Goal: Obtain resource: Download file/media

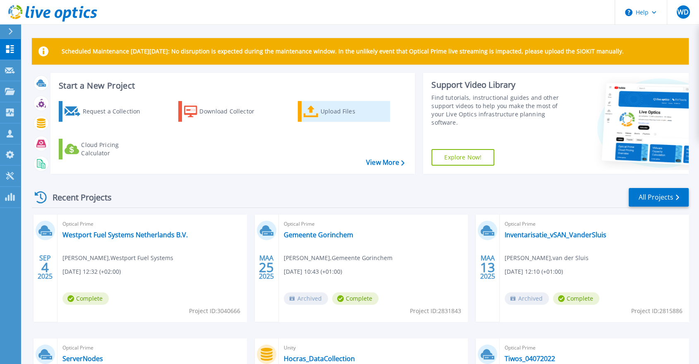
click at [330, 109] on div "Upload Files" at bounding box center [354, 111] width 66 height 17
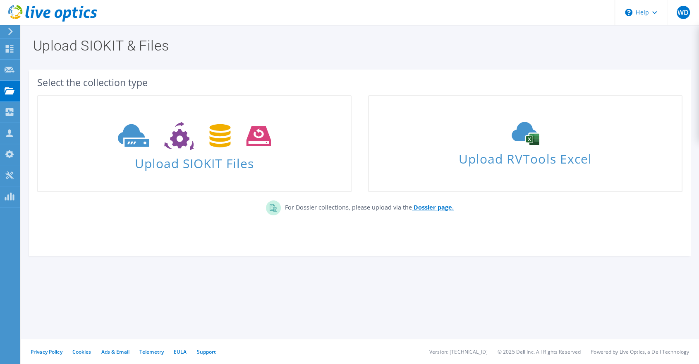
click at [436, 206] on b "Dossier page." at bounding box center [434, 207] width 40 height 8
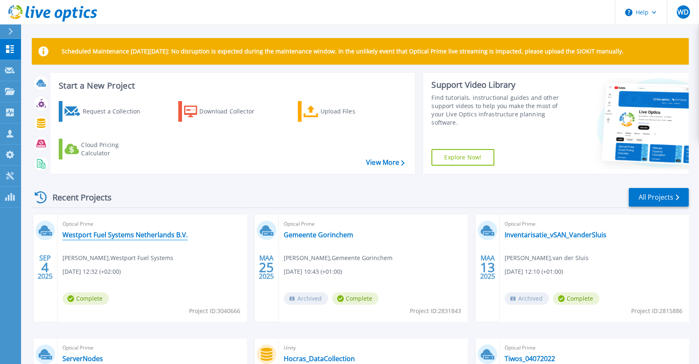
click at [123, 235] on link "Westport Fuel Systems Netherlands B.V." at bounding box center [124, 234] width 125 height 8
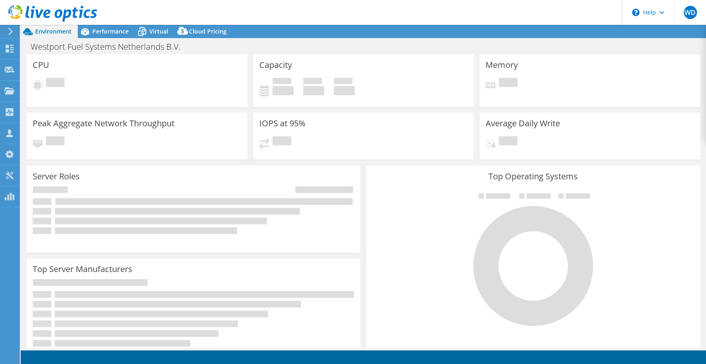
select select "EUFrankfurt"
select select "EUR"
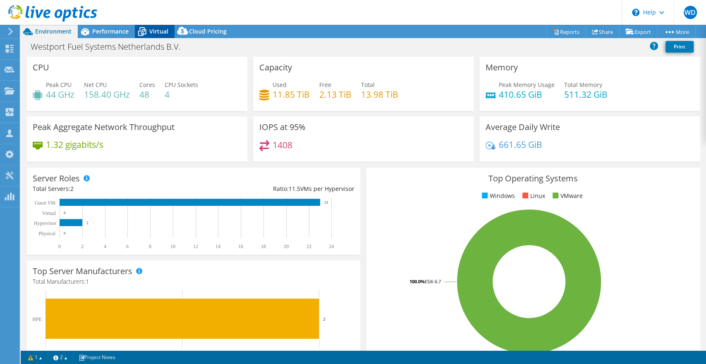
click at [172, 33] on div "Virtual" at bounding box center [155, 31] width 40 height 13
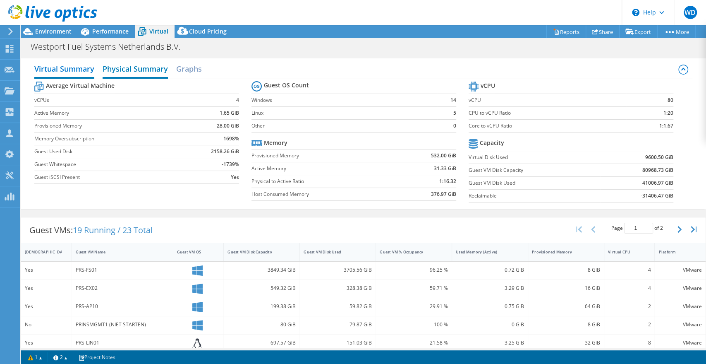
click at [105, 72] on h2 "Physical Summary" at bounding box center [135, 69] width 65 height 18
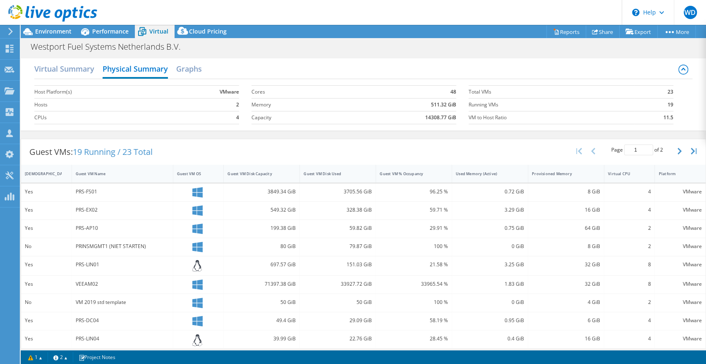
click at [43, 101] on label "Hosts" at bounding box center [104, 105] width 140 height 8
click at [53, 32] on span "Environment" at bounding box center [53, 31] width 36 height 8
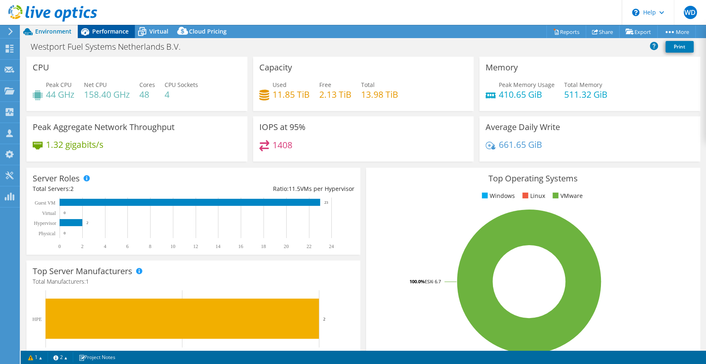
click at [106, 29] on span "Performance" at bounding box center [110, 31] width 36 height 8
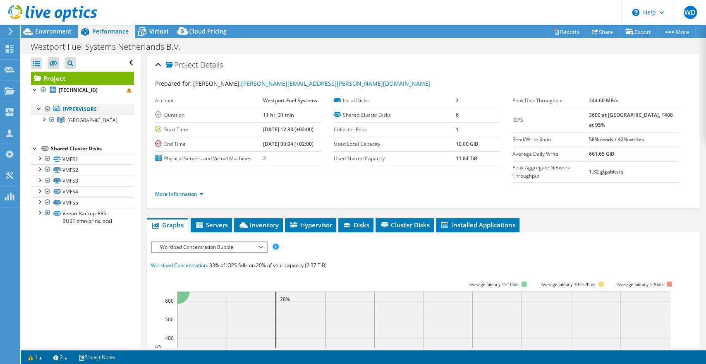
click at [38, 108] on div at bounding box center [39, 108] width 8 height 8
click at [39, 108] on div at bounding box center [39, 108] width 8 height 8
click at [42, 119] on div at bounding box center [43, 119] width 8 height 8
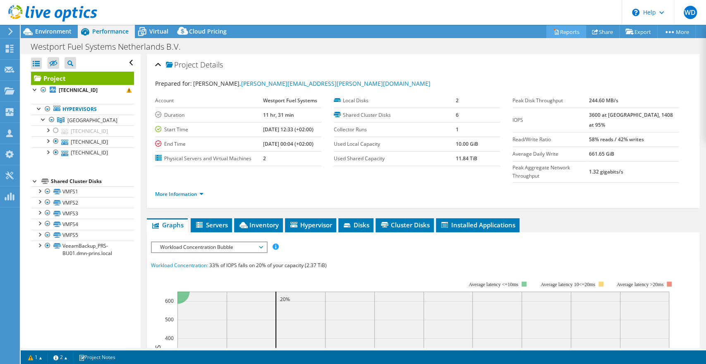
click at [565, 30] on link "Reports" at bounding box center [566, 31] width 40 height 13
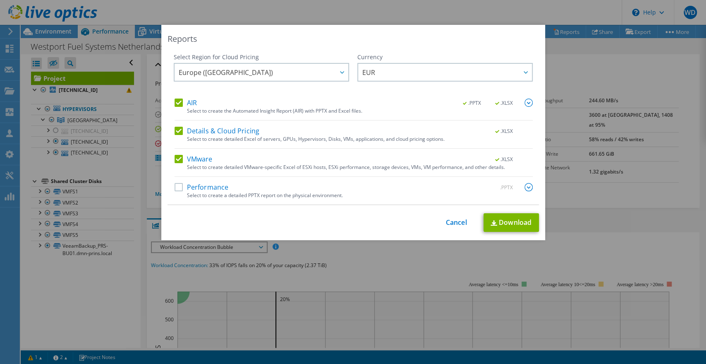
drag, startPoint x: 175, startPoint y: 132, endPoint x: 174, endPoint y: 125, distance: 7.1
click at [175, 132] on label "Details & Cloud Pricing" at bounding box center [217, 131] width 85 height 8
click at [0, 0] on input "Details & Cloud Pricing" at bounding box center [0, 0] width 0 height 0
click at [175, 104] on label "AIR" at bounding box center [186, 102] width 22 height 8
click at [0, 0] on input "AIR" at bounding box center [0, 0] width 0 height 0
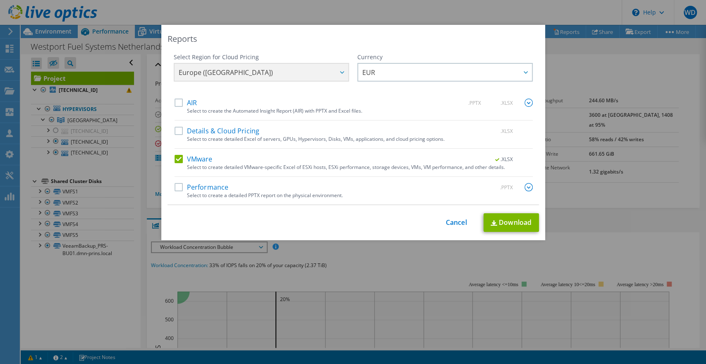
click at [175, 103] on label "AIR" at bounding box center [186, 102] width 22 height 8
click at [0, 0] on input "AIR" at bounding box center [0, 0] width 0 height 0
click at [175, 186] on label "Performance" at bounding box center [202, 187] width 54 height 8
click at [0, 0] on input "Performance" at bounding box center [0, 0] width 0 height 0
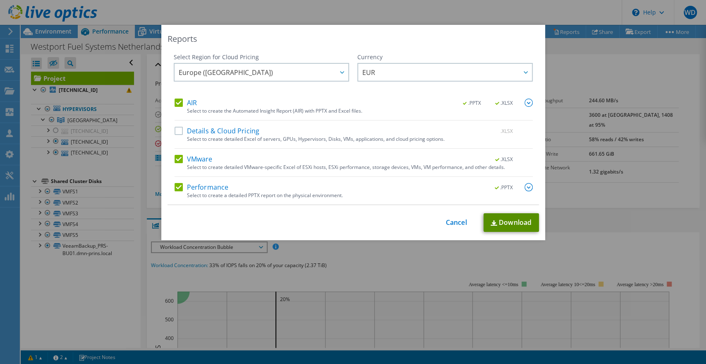
click at [511, 220] on link "Download" at bounding box center [511, 222] width 55 height 19
